Goal: Communication & Community: Share content

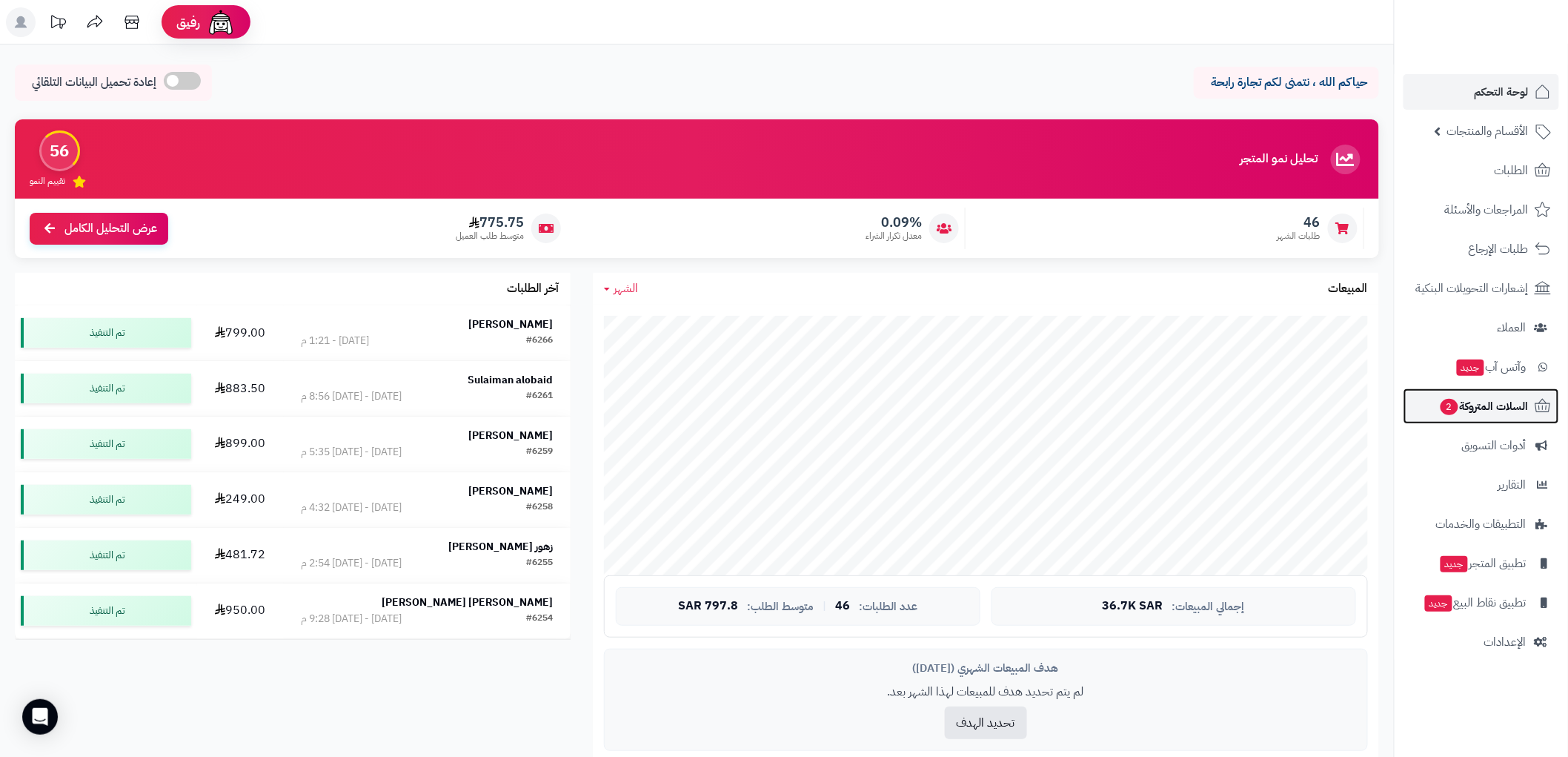
click at [1503, 390] on link "السلات المتروكة 2" at bounding box center [1482, 406] width 156 height 35
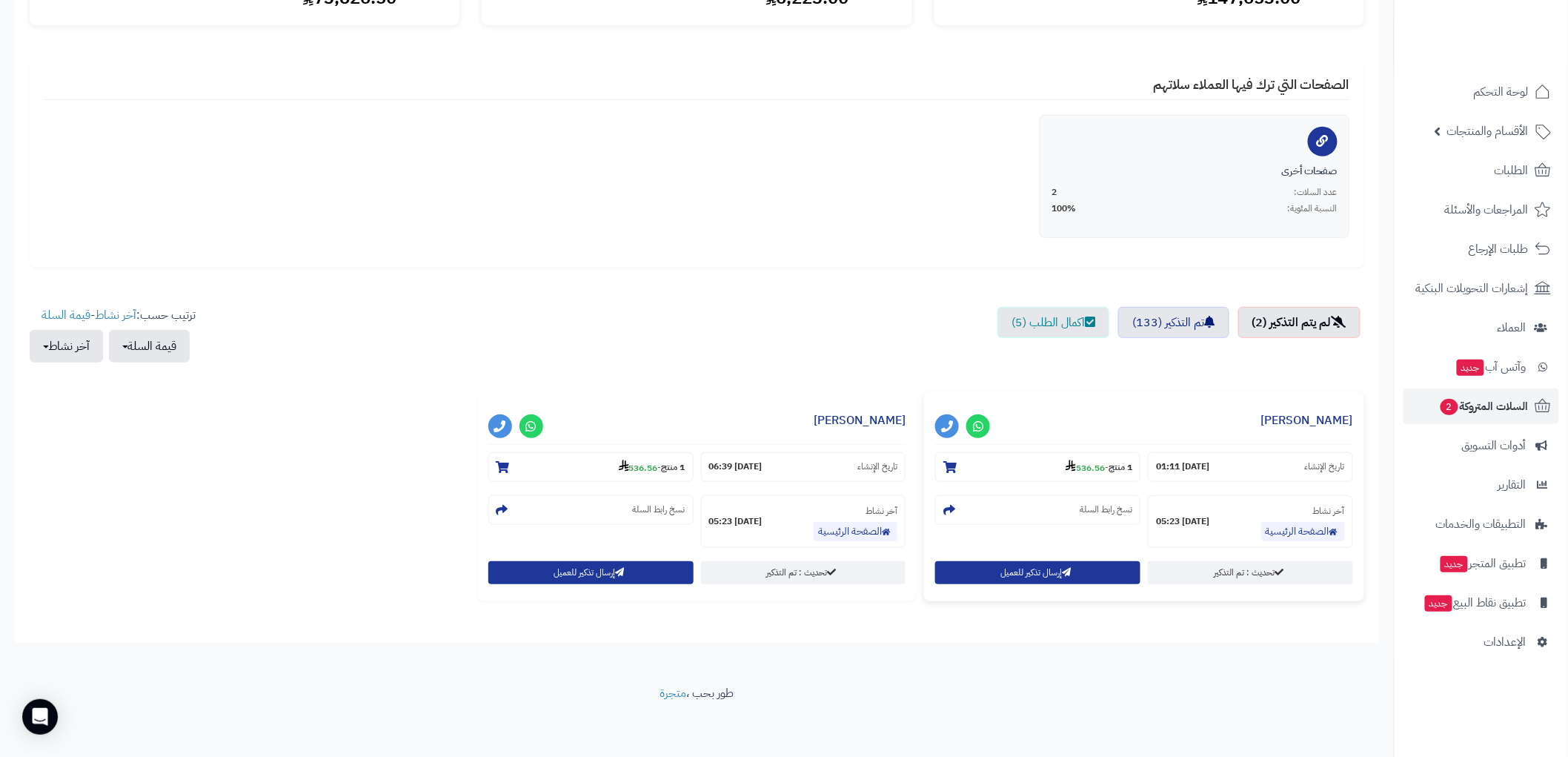
scroll to position [238, 0]
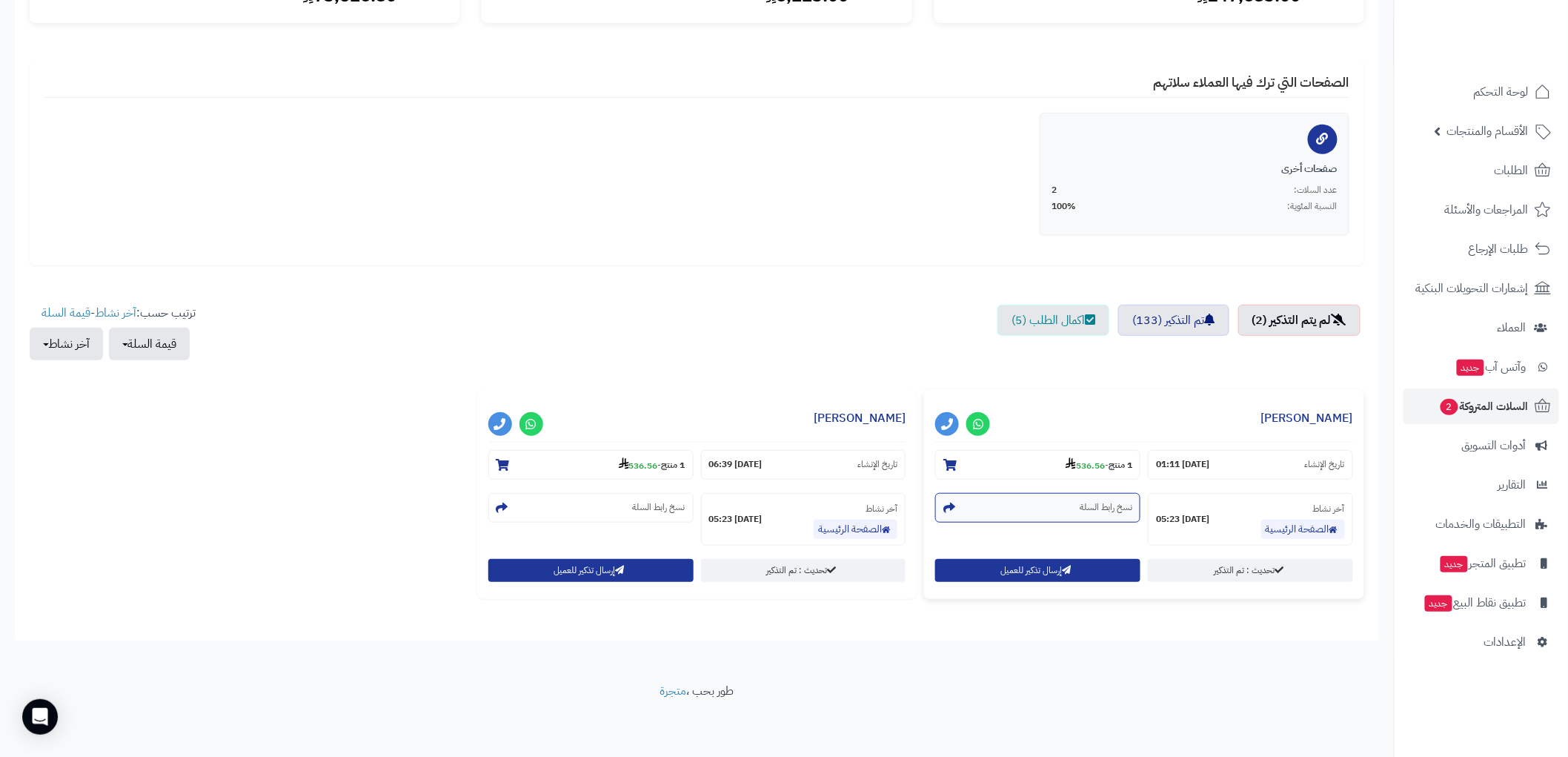
click at [1092, 501] on small "نسخ رابط السلة" at bounding box center [1106, 507] width 52 height 12
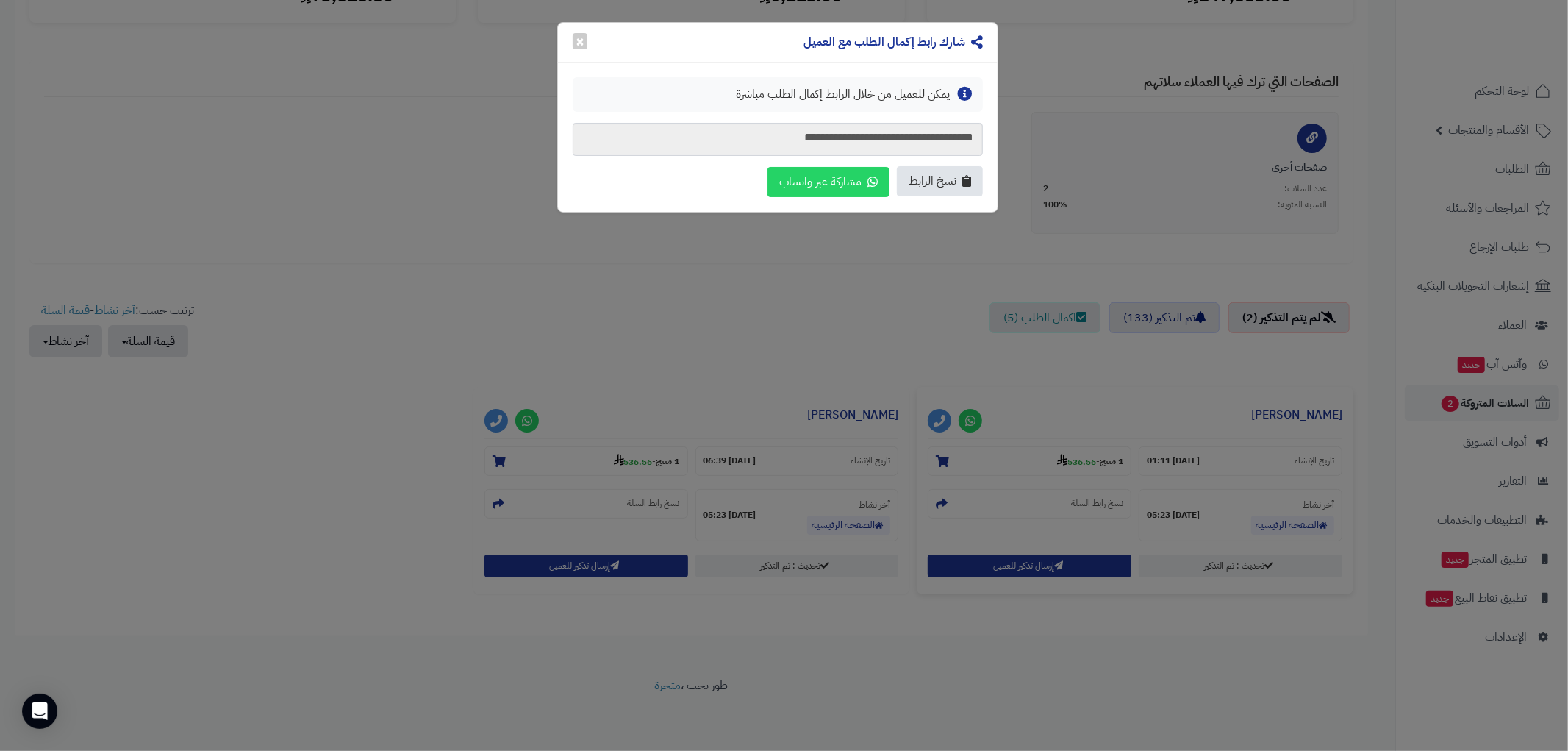
click at [946, 184] on span "نسخ الرابط" at bounding box center [932, 181] width 47 height 17
click at [574, 39] on button "×" at bounding box center [579, 40] width 15 height 16
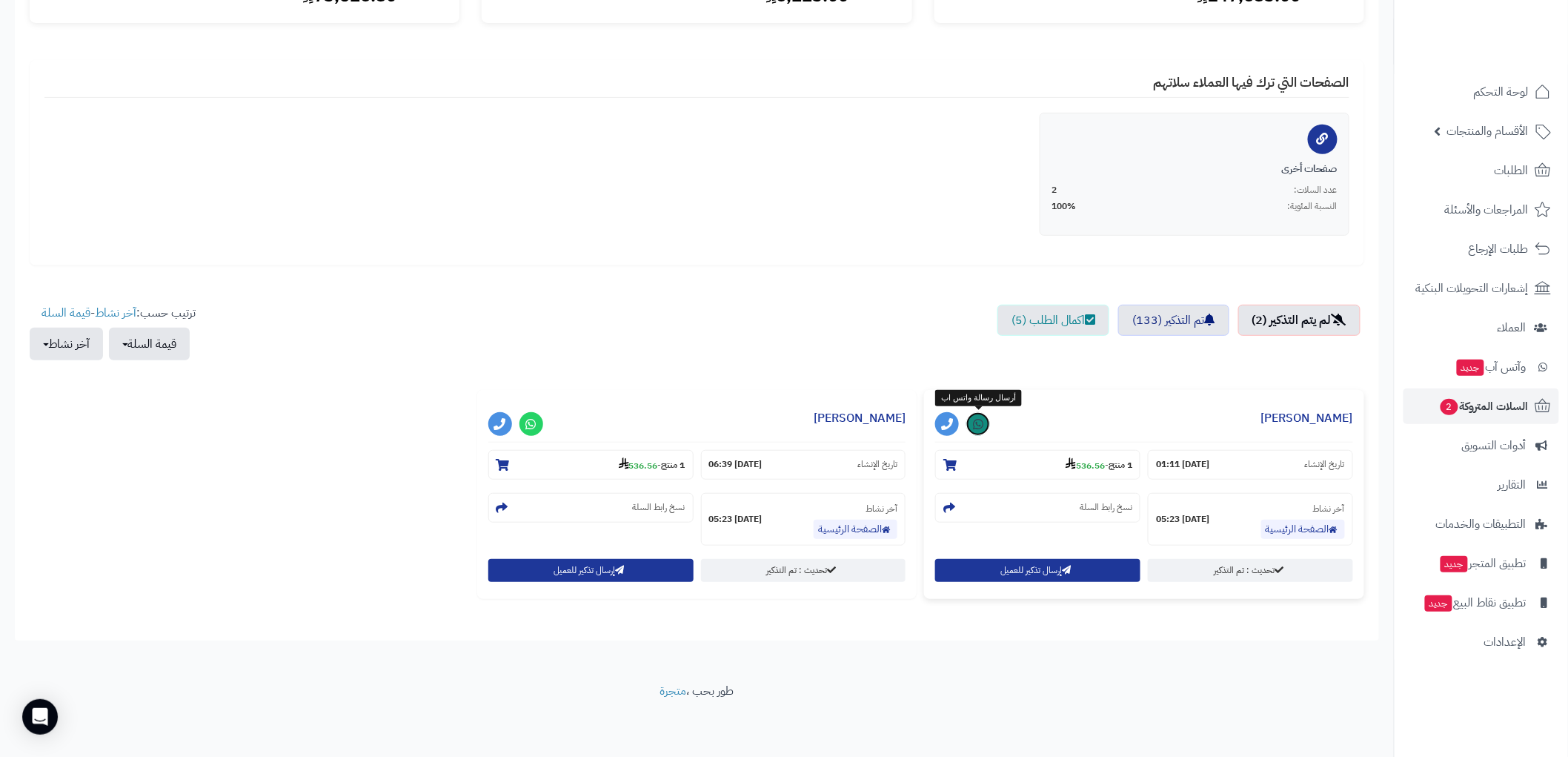
click at [978, 424] on icon at bounding box center [978, 424] width 10 height 12
